Goal: Find specific page/section

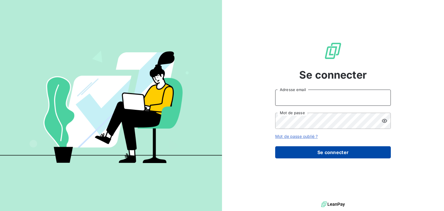
type input "[EMAIL_ADDRESS][DOMAIN_NAME]"
click at [324, 150] on button "Se connecter" at bounding box center [333, 152] width 116 height 12
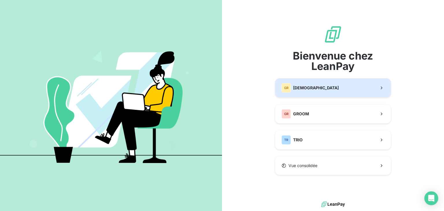
click at [321, 88] on span "[DEMOGRAPHIC_DATA]" at bounding box center [316, 88] width 46 height 6
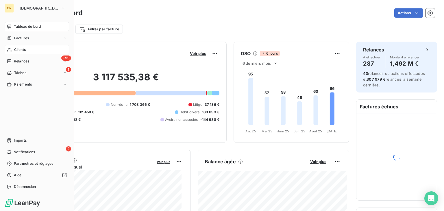
click at [25, 50] on span "Clients" at bounding box center [20, 49] width 12 height 5
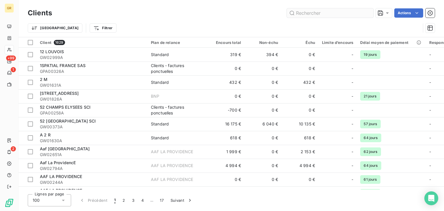
click at [329, 16] on input "text" at bounding box center [330, 12] width 87 height 9
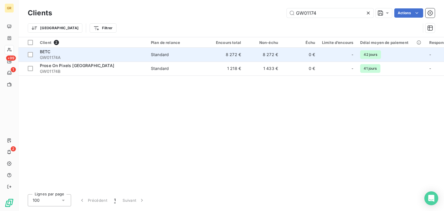
type input "GW01174"
click at [224, 53] on td "8 272 €" at bounding box center [226, 55] width 37 height 14
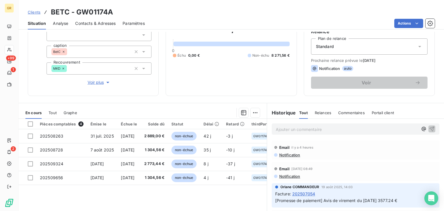
scroll to position [87, 0]
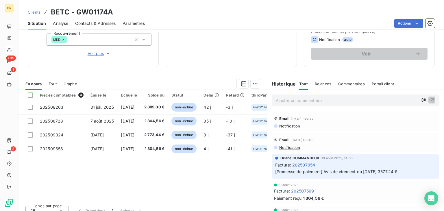
click at [55, 85] on span "Tout" at bounding box center [53, 84] width 8 height 5
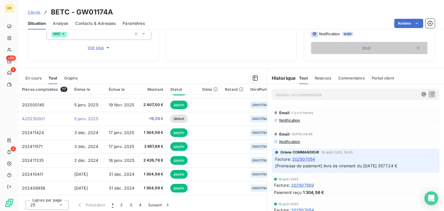
scroll to position [94, 0]
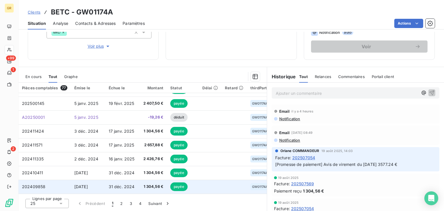
click at [88, 184] on span "[DATE]" at bounding box center [81, 186] width 14 height 5
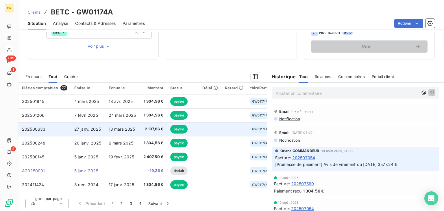
scroll to position [248, 0]
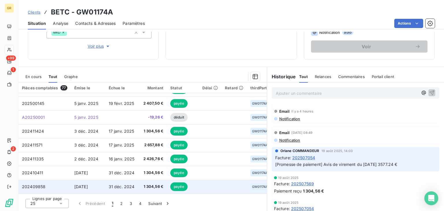
click at [111, 184] on span "31 déc. 2024" at bounding box center [122, 186] width 26 height 5
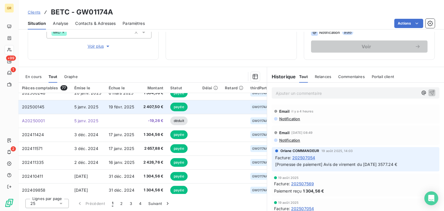
scroll to position [248, 0]
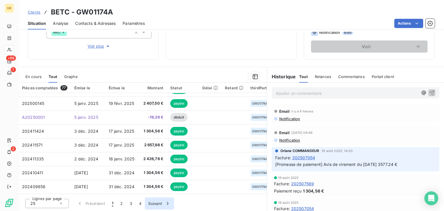
click at [119, 203] on button "2" at bounding box center [121, 203] width 9 height 12
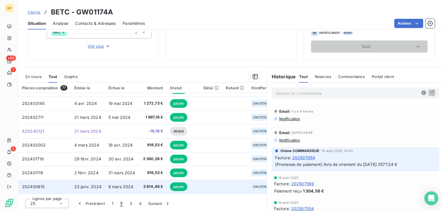
click at [111, 185] on span "8 mars 2024" at bounding box center [120, 186] width 25 height 5
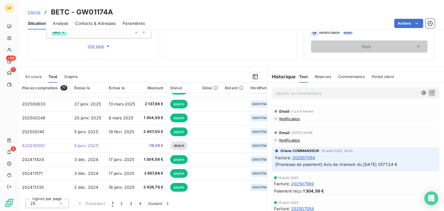
scroll to position [248, 0]
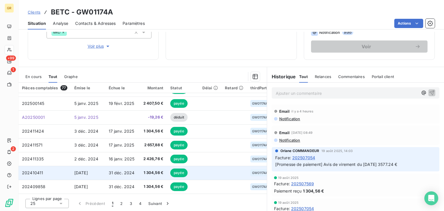
click at [133, 172] on span "31 déc. 2024" at bounding box center [122, 172] width 26 height 5
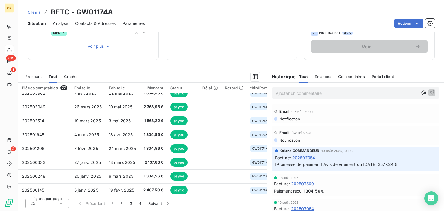
scroll to position [248, 0]
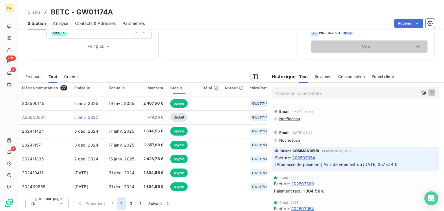
click at [122, 204] on button "2" at bounding box center [121, 203] width 9 height 12
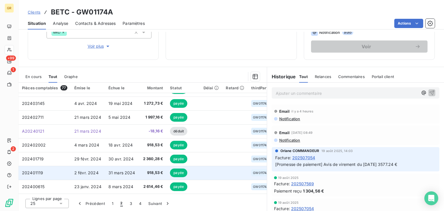
click at [129, 173] on span "31 mars 2024" at bounding box center [121, 172] width 27 height 5
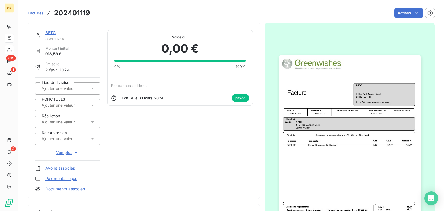
click at [334, 154] on img "button" at bounding box center [350, 155] width 142 height 201
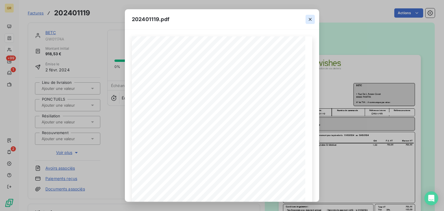
click at [310, 19] on icon "button" at bounding box center [310, 19] width 3 height 3
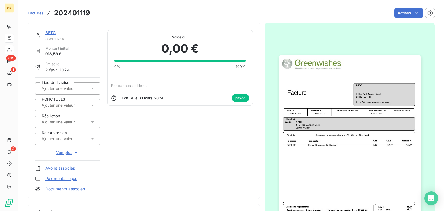
click at [392, 141] on img "button" at bounding box center [350, 155] width 142 height 201
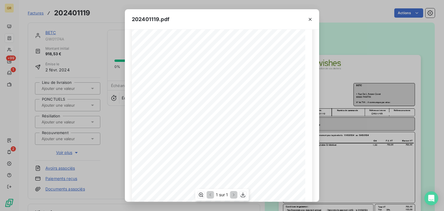
scroll to position [87, 0]
click at [310, 18] on icon "button" at bounding box center [310, 19] width 3 height 3
